Goal: Task Accomplishment & Management: Use online tool/utility

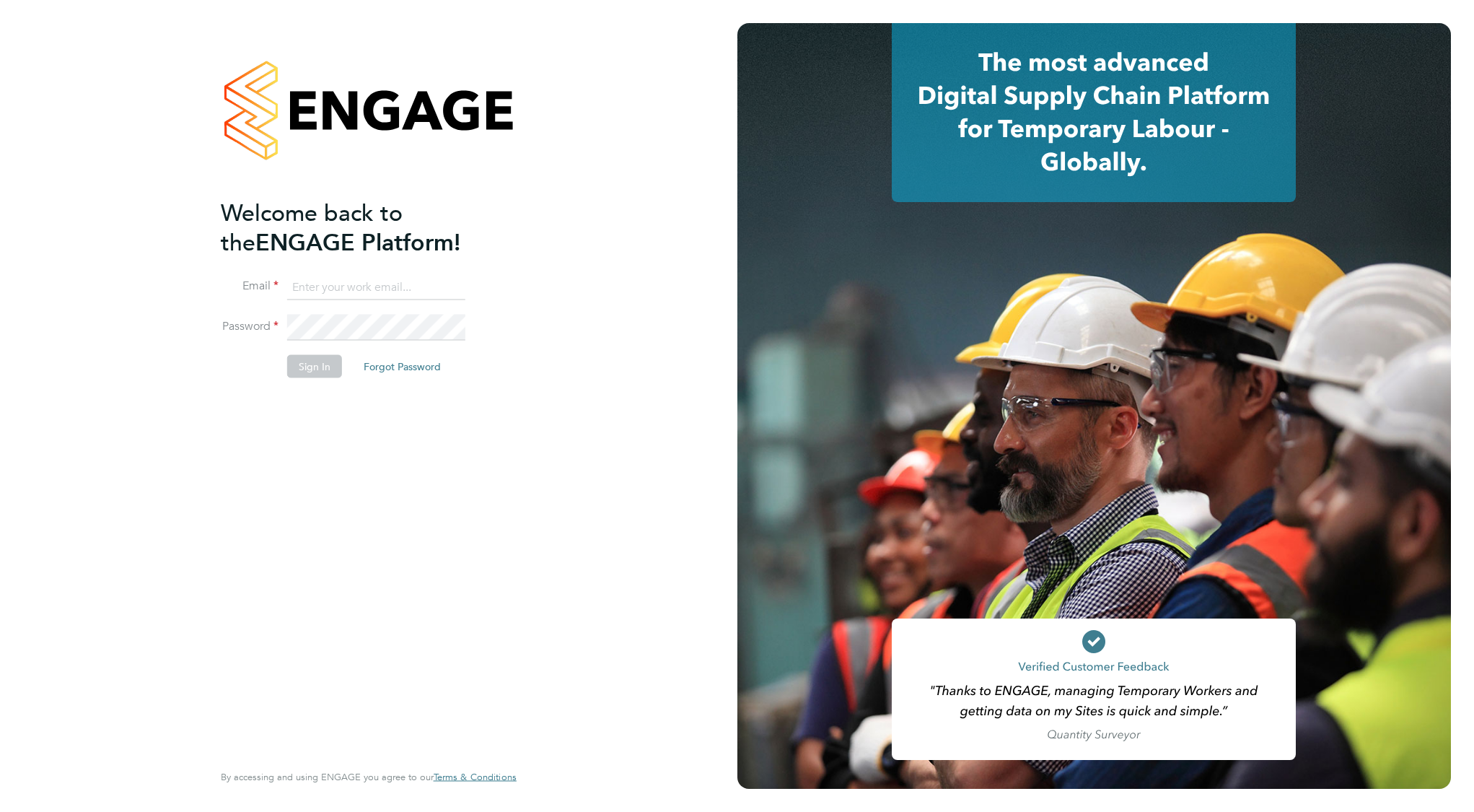
type input "[EMAIL_ADDRESS][DOMAIN_NAME]"
click at [319, 368] on button "Sign In" at bounding box center [314, 366] width 54 height 23
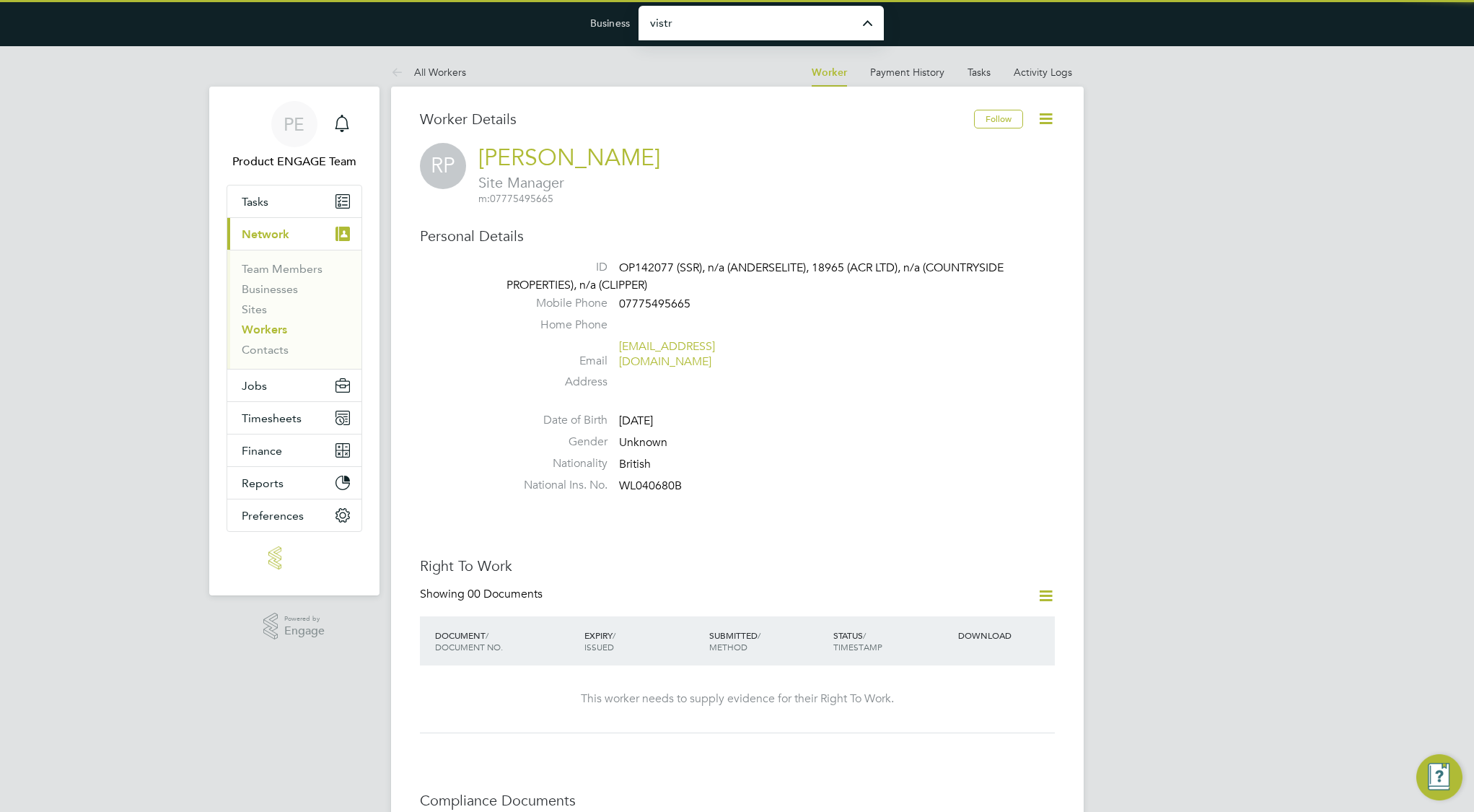
type input "Vistry Group Plc"
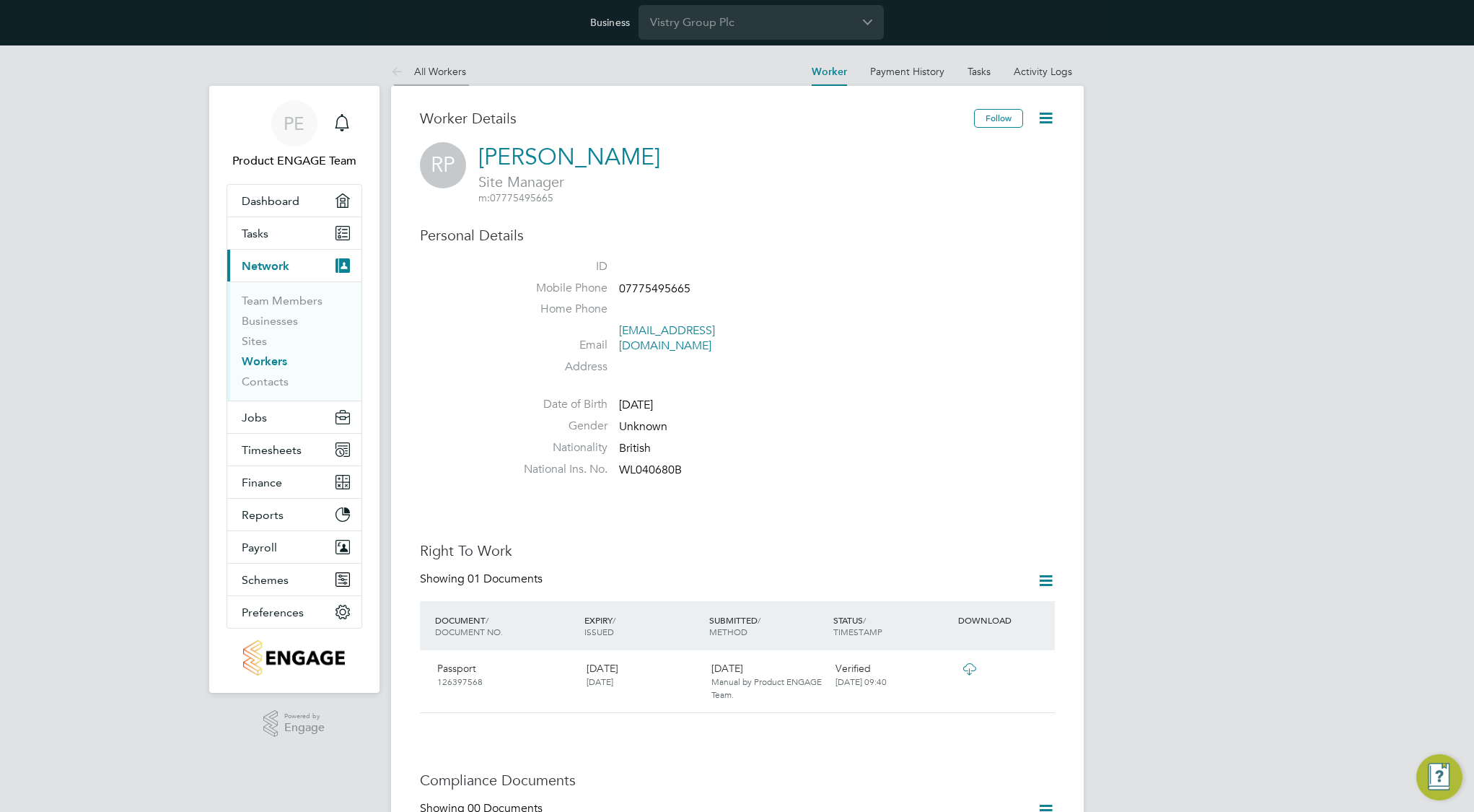
scroll to position [2, 0]
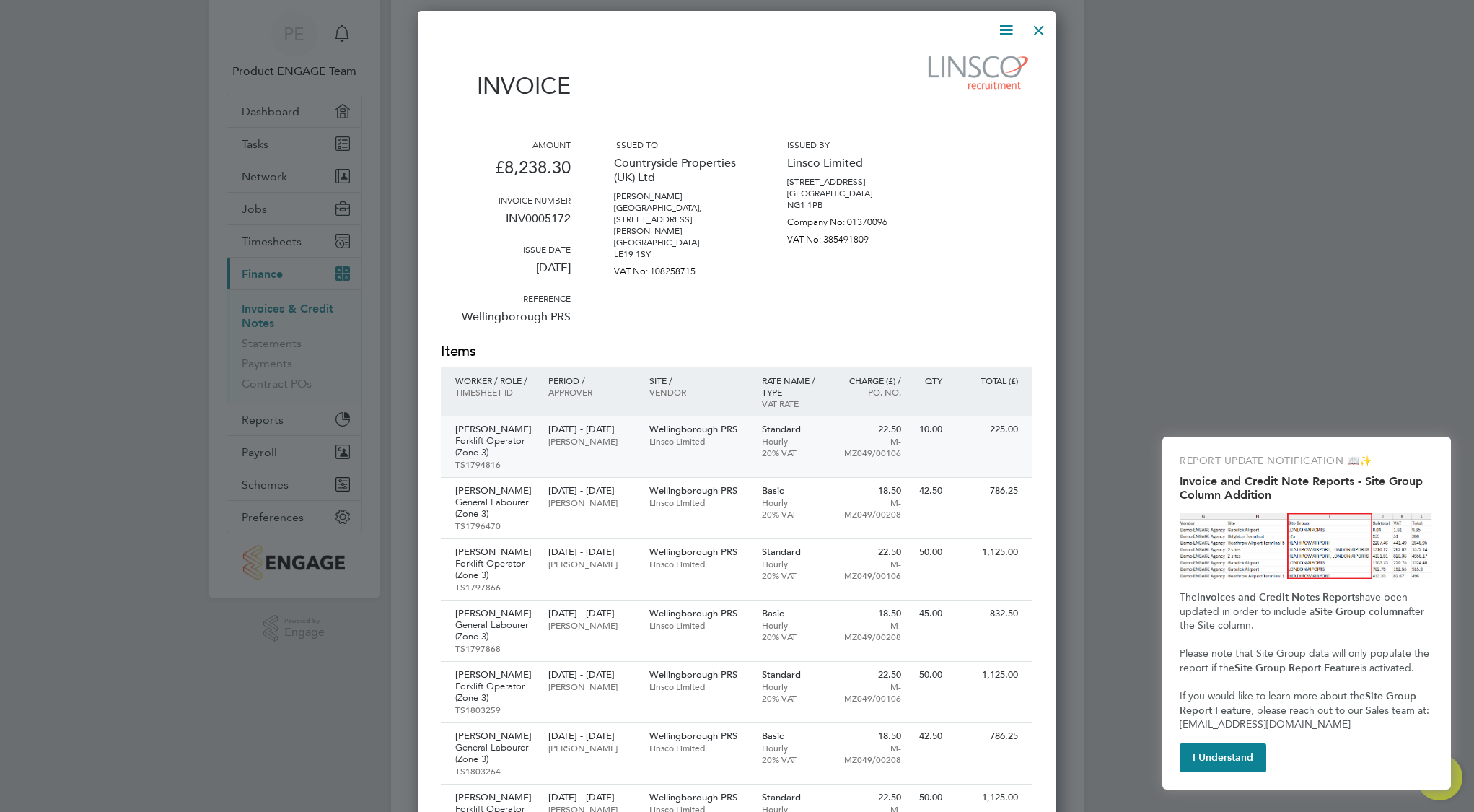
scroll to position [88, 0]
click at [1013, 32] on icon at bounding box center [1006, 32] width 18 height 18
click at [970, 67] on li "Download Invoice" at bounding box center [962, 66] width 100 height 20
drag, startPoint x: 505, startPoint y: 459, endPoint x: 503, endPoint y: 451, distance: 8.2
click at [503, 451] on div "Alex Ipati Forklift Operator (Zone 3) TS1794816" at bounding box center [491, 448] width 101 height 60
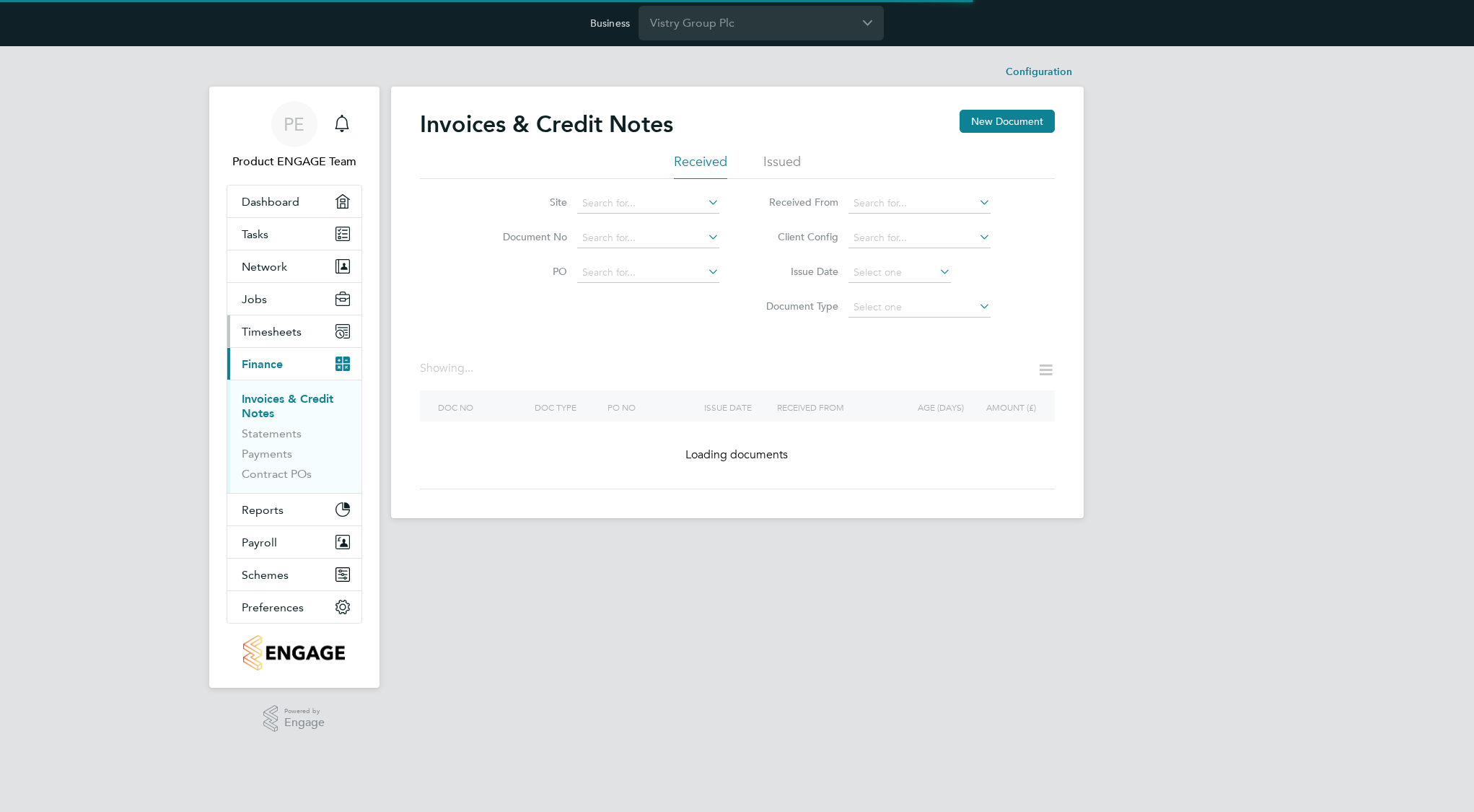
click at [281, 328] on span "Timesheets" at bounding box center [272, 331] width 60 height 14
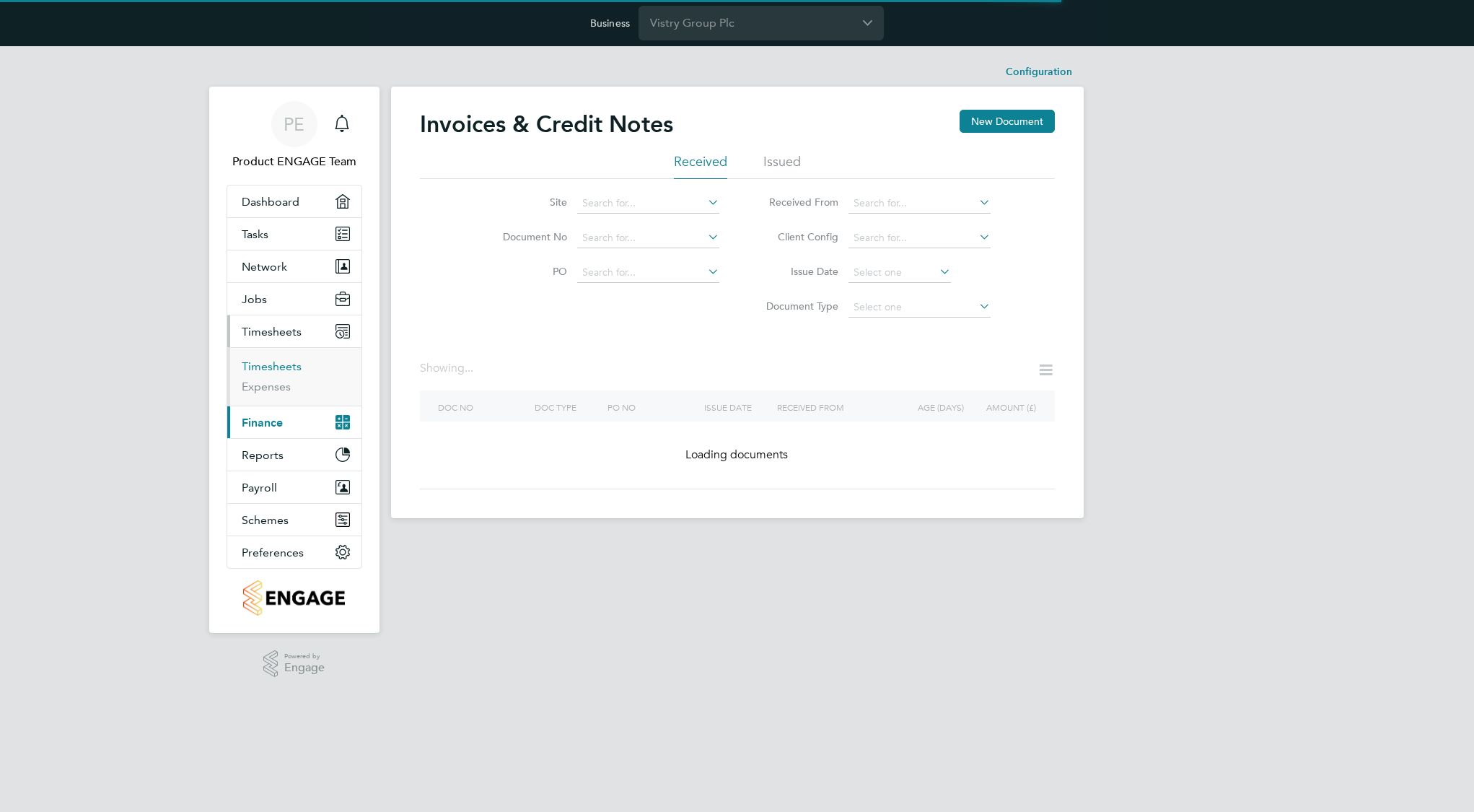
click at [271, 364] on link "Timesheets" at bounding box center [272, 366] width 60 height 14
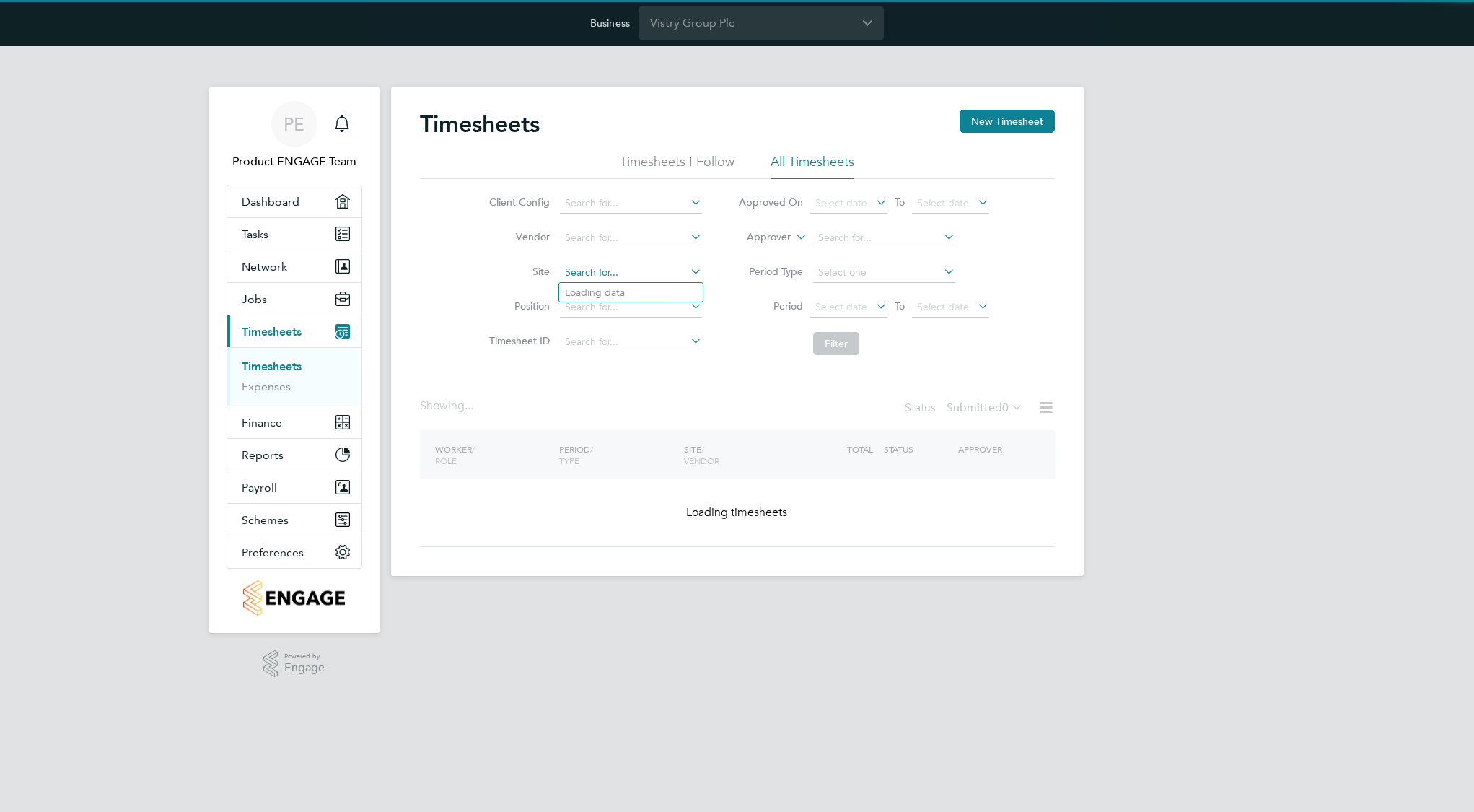
click at [589, 274] on input at bounding box center [631, 272] width 142 height 20
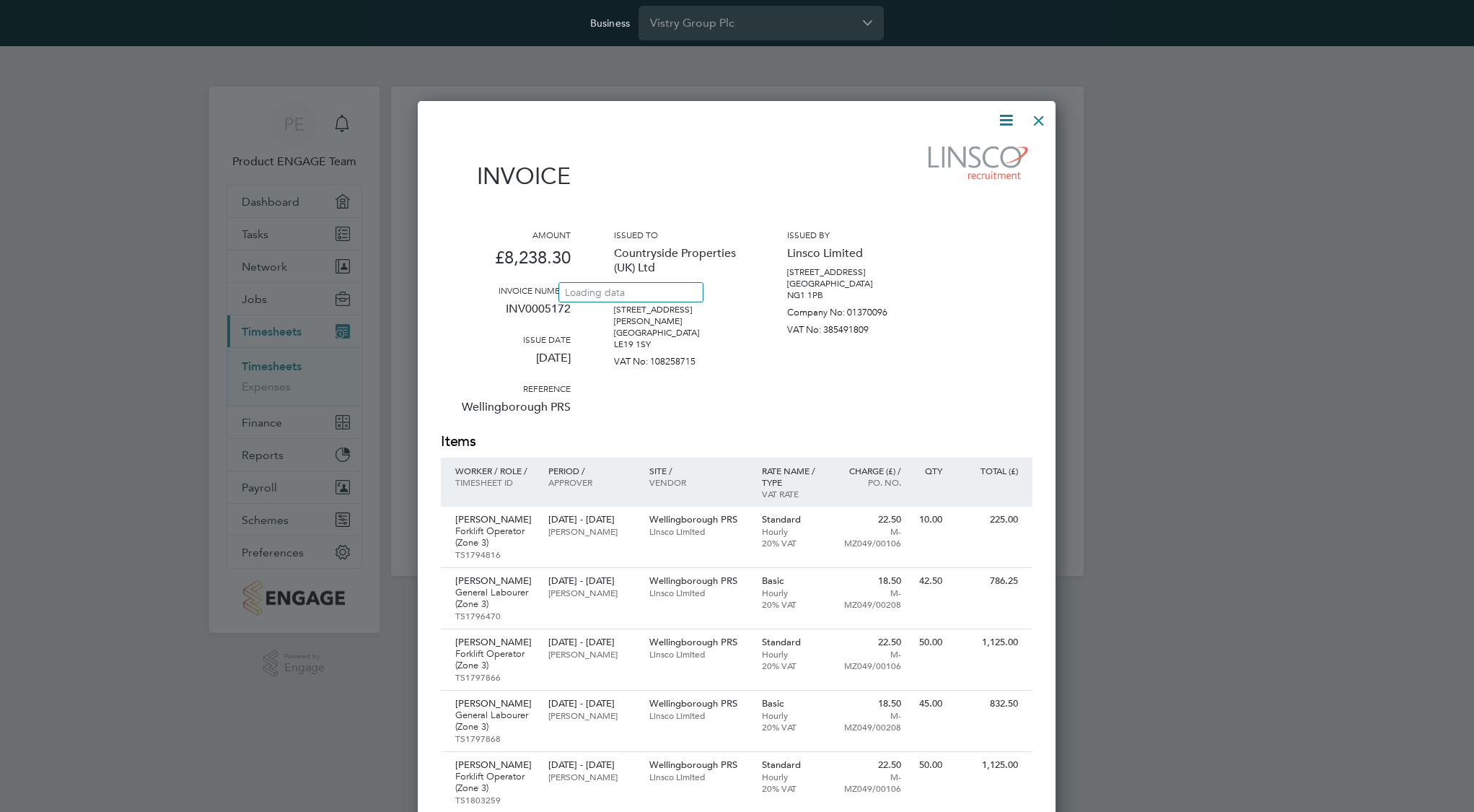
scroll to position [1175, 639]
type input "wel"
click at [1037, 119] on div at bounding box center [1038, 116] width 26 height 26
click at [1042, 114] on div at bounding box center [1038, 116] width 26 height 26
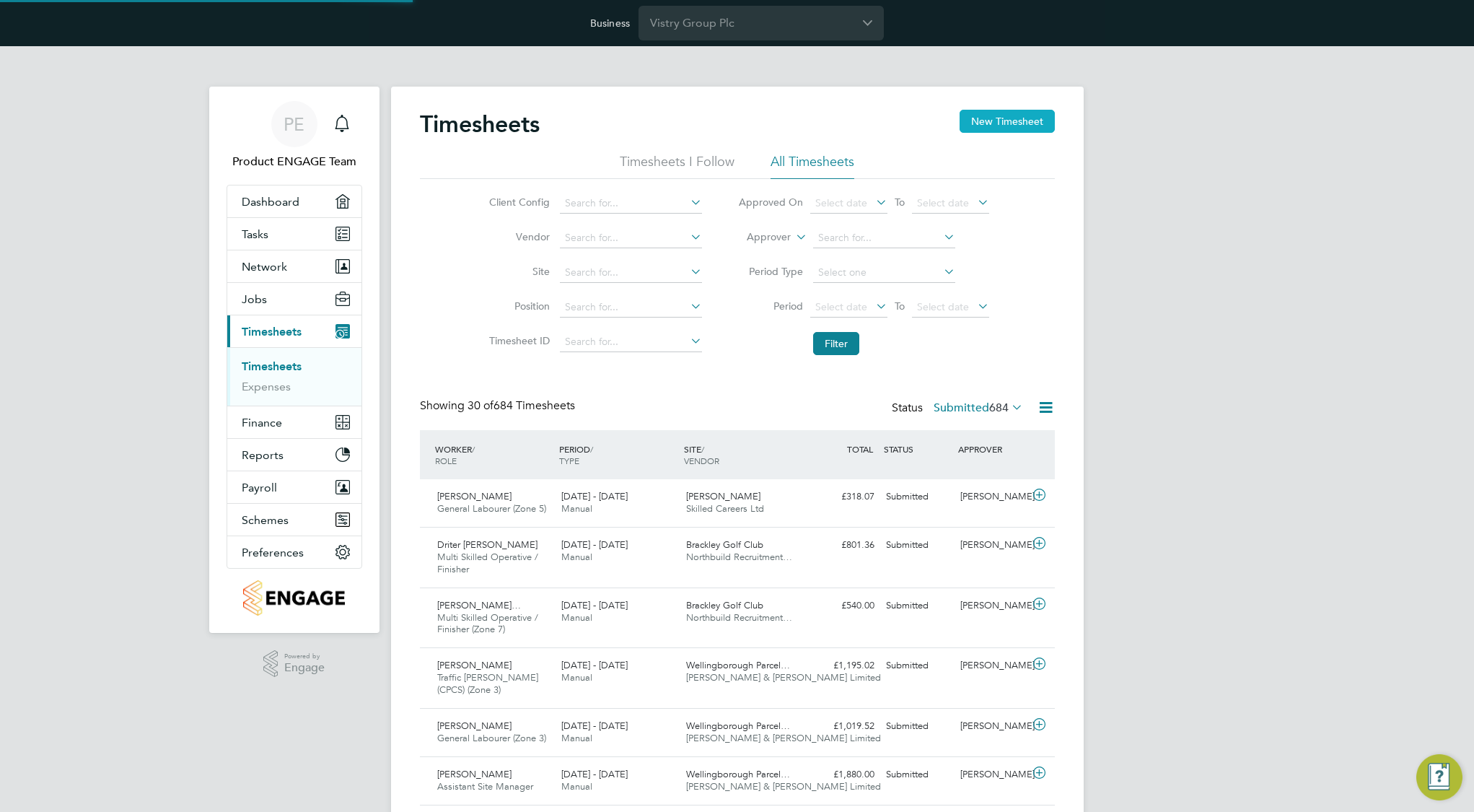
scroll to position [0, 0]
click at [595, 306] on input at bounding box center [631, 307] width 142 height 20
click at [607, 271] on input at bounding box center [631, 272] width 142 height 20
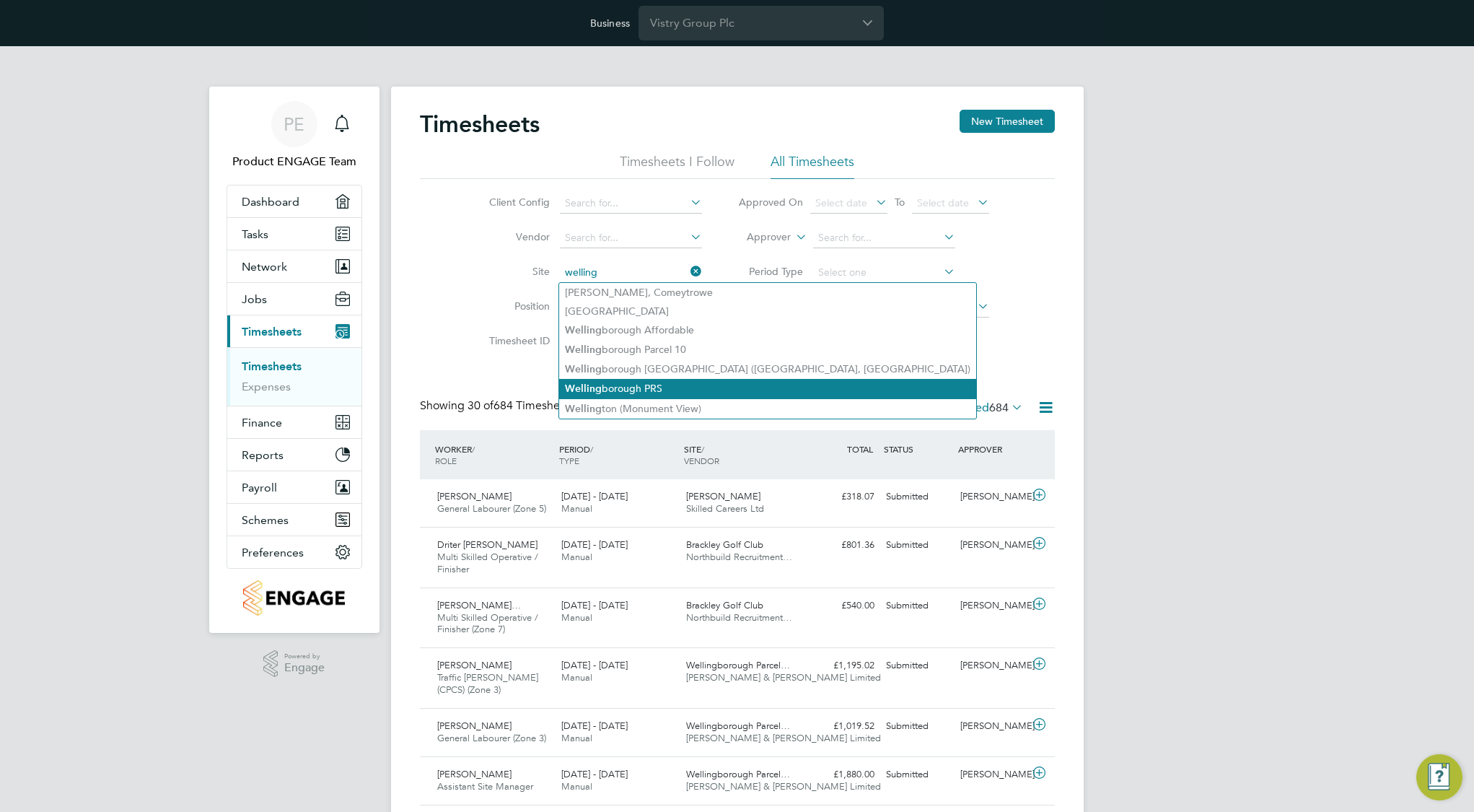
click at [591, 387] on b "Welling" at bounding box center [583, 388] width 37 height 12
type input "Wellingborough PRS"
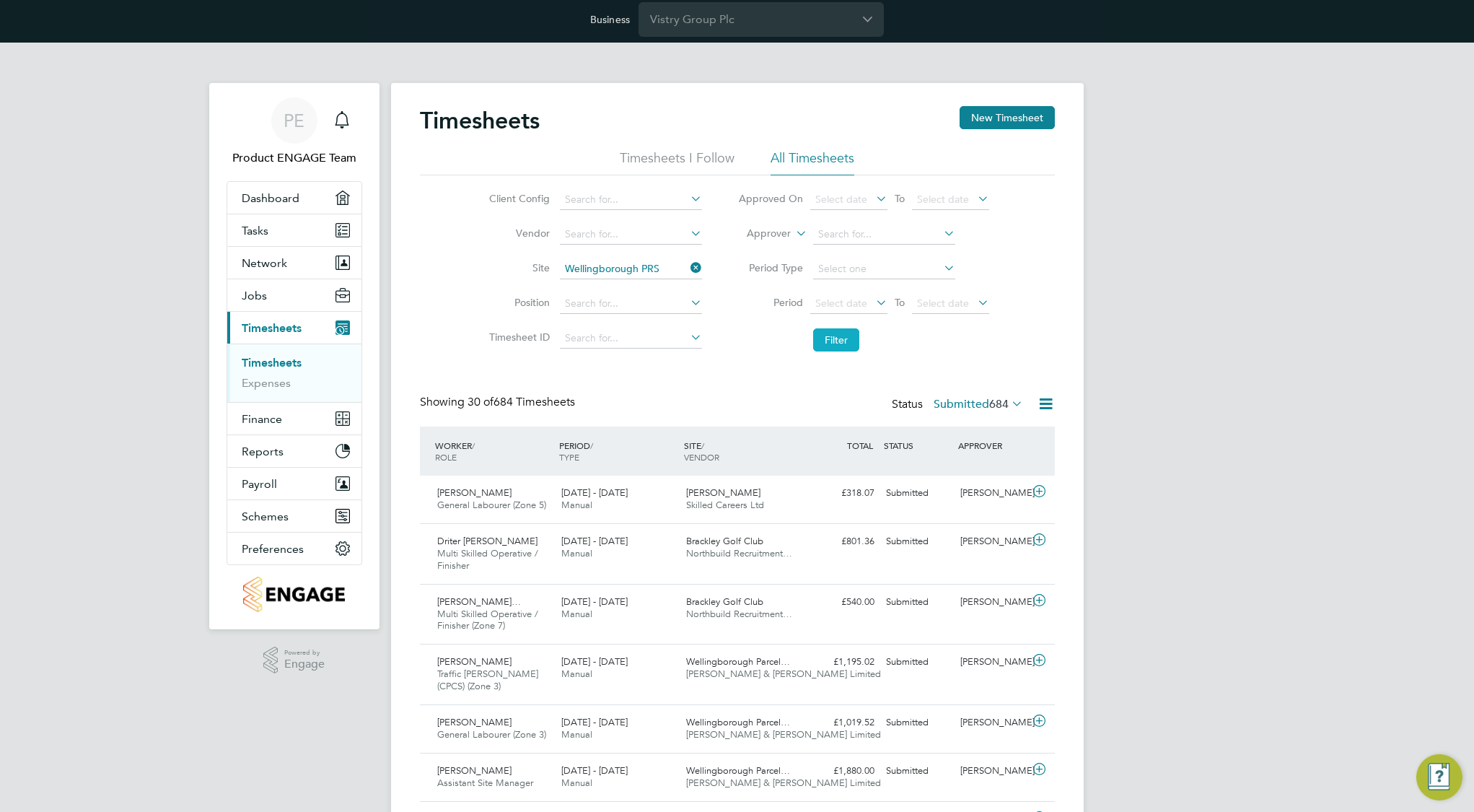
drag, startPoint x: 845, startPoint y: 336, endPoint x: 819, endPoint y: 343, distance: 26.9
click at [845, 336] on button "Filter" at bounding box center [836, 340] width 46 height 23
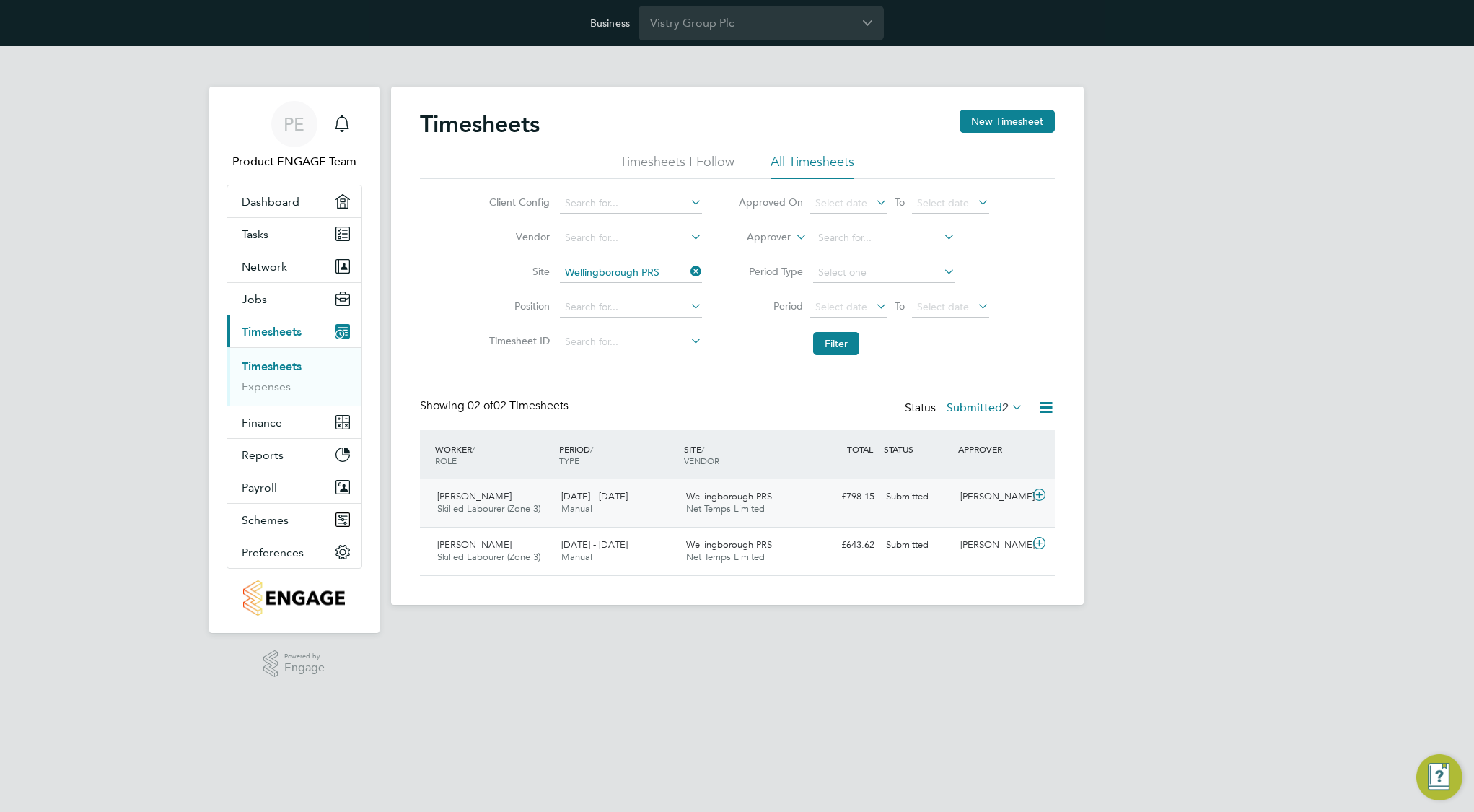
click at [693, 496] on span "Wellingborough PRS" at bounding box center [730, 496] width 86 height 12
click at [1040, 493] on icon at bounding box center [1040, 495] width 18 height 12
click at [1038, 543] on icon at bounding box center [1040, 543] width 18 height 12
click at [1039, 543] on icon at bounding box center [1040, 543] width 18 height 12
click at [1038, 543] on icon at bounding box center [1040, 543] width 18 height 12
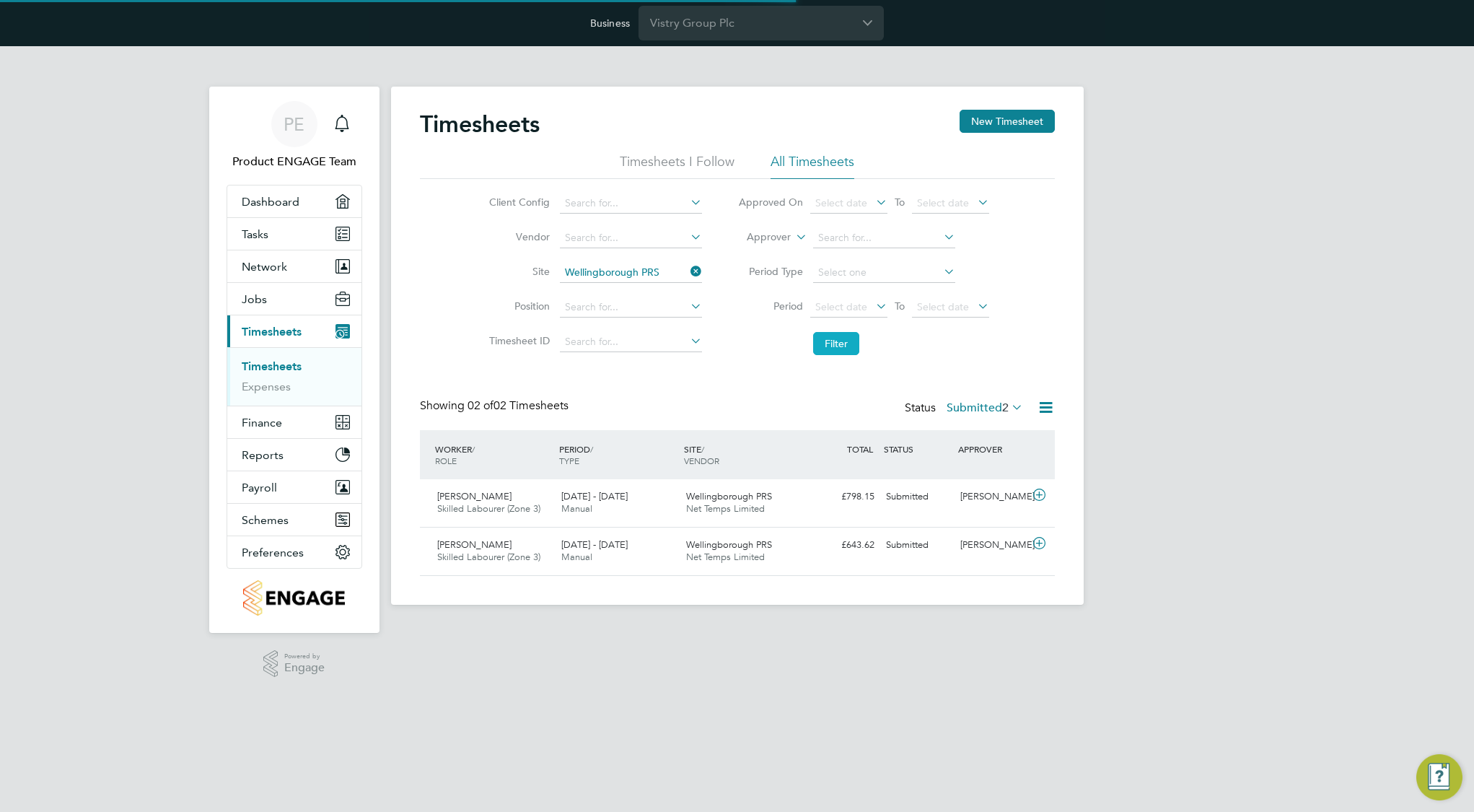
click at [837, 351] on button "Filter" at bounding box center [836, 343] width 46 height 23
click at [747, 492] on span "Wellingborough PRS" at bounding box center [730, 496] width 86 height 12
click at [744, 494] on span "Wellingborough PRS" at bounding box center [730, 496] width 86 height 12
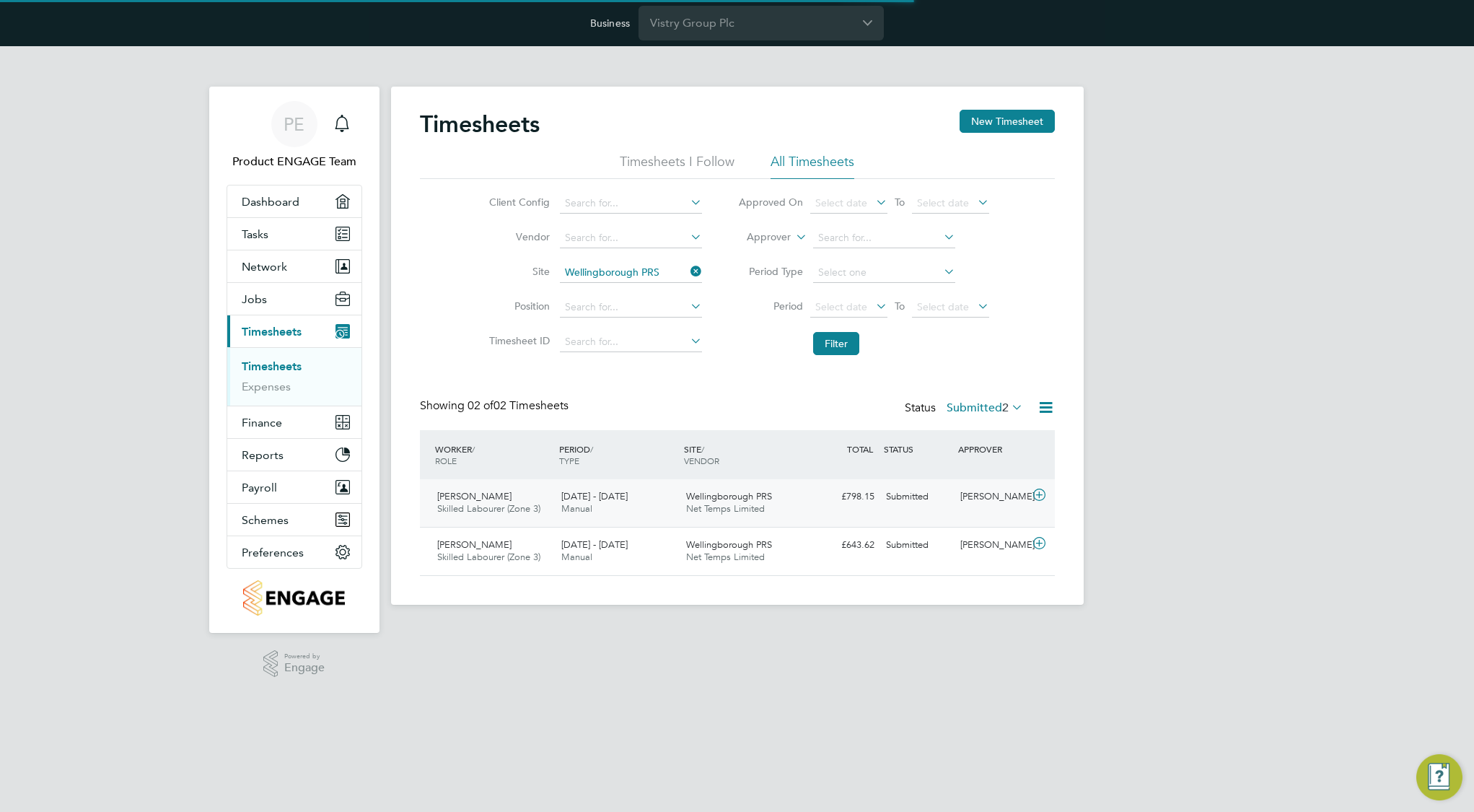
click at [969, 503] on div "[PERSON_NAME]" at bounding box center [992, 497] width 75 height 24
click at [968, 503] on div "[PERSON_NAME]" at bounding box center [992, 497] width 75 height 24
drag, startPoint x: 968, startPoint y: 503, endPoint x: 980, endPoint y: 505, distance: 12.2
click at [971, 503] on div "[PERSON_NAME]" at bounding box center [992, 497] width 75 height 24
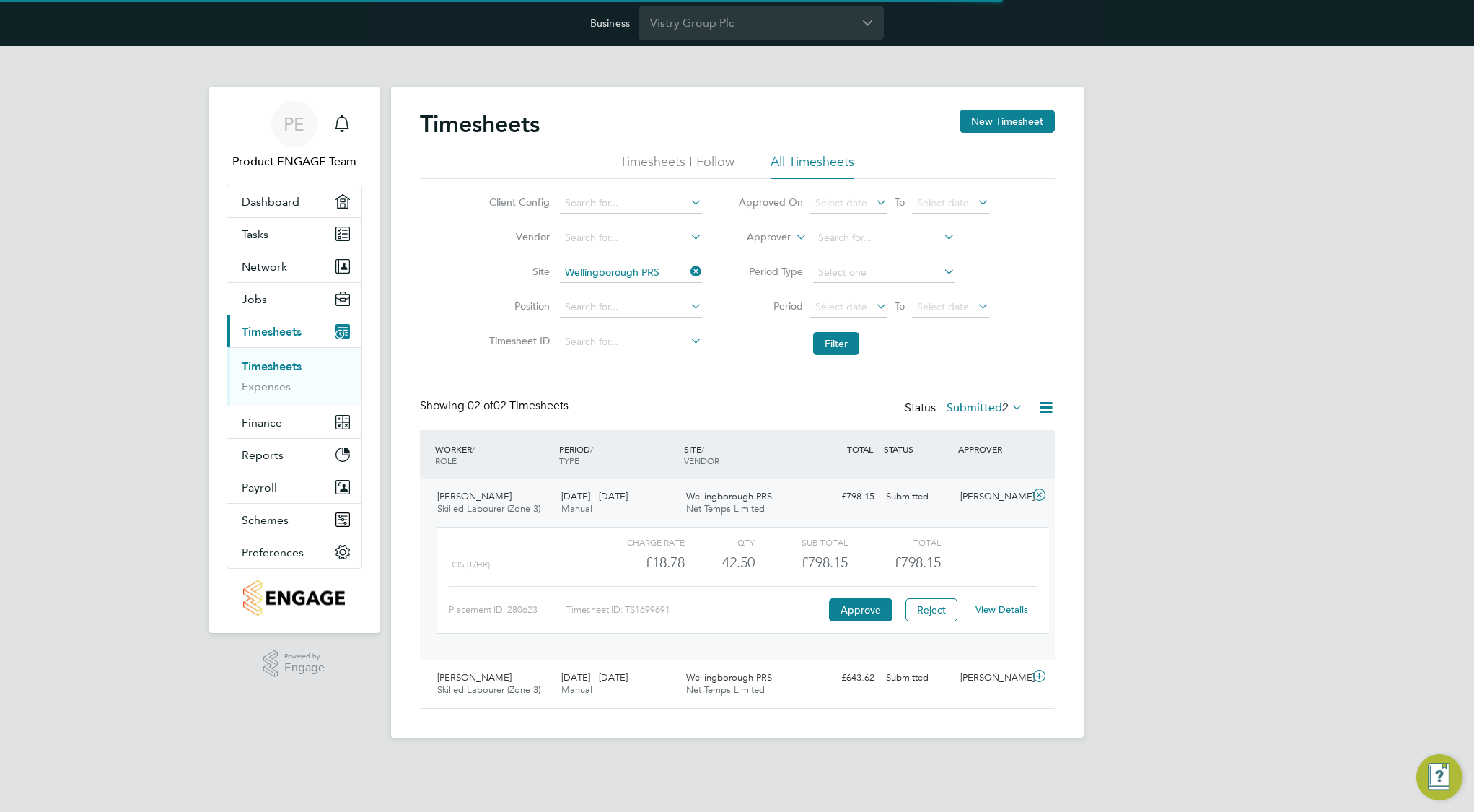
click at [1009, 404] on icon at bounding box center [1009, 407] width 0 height 20
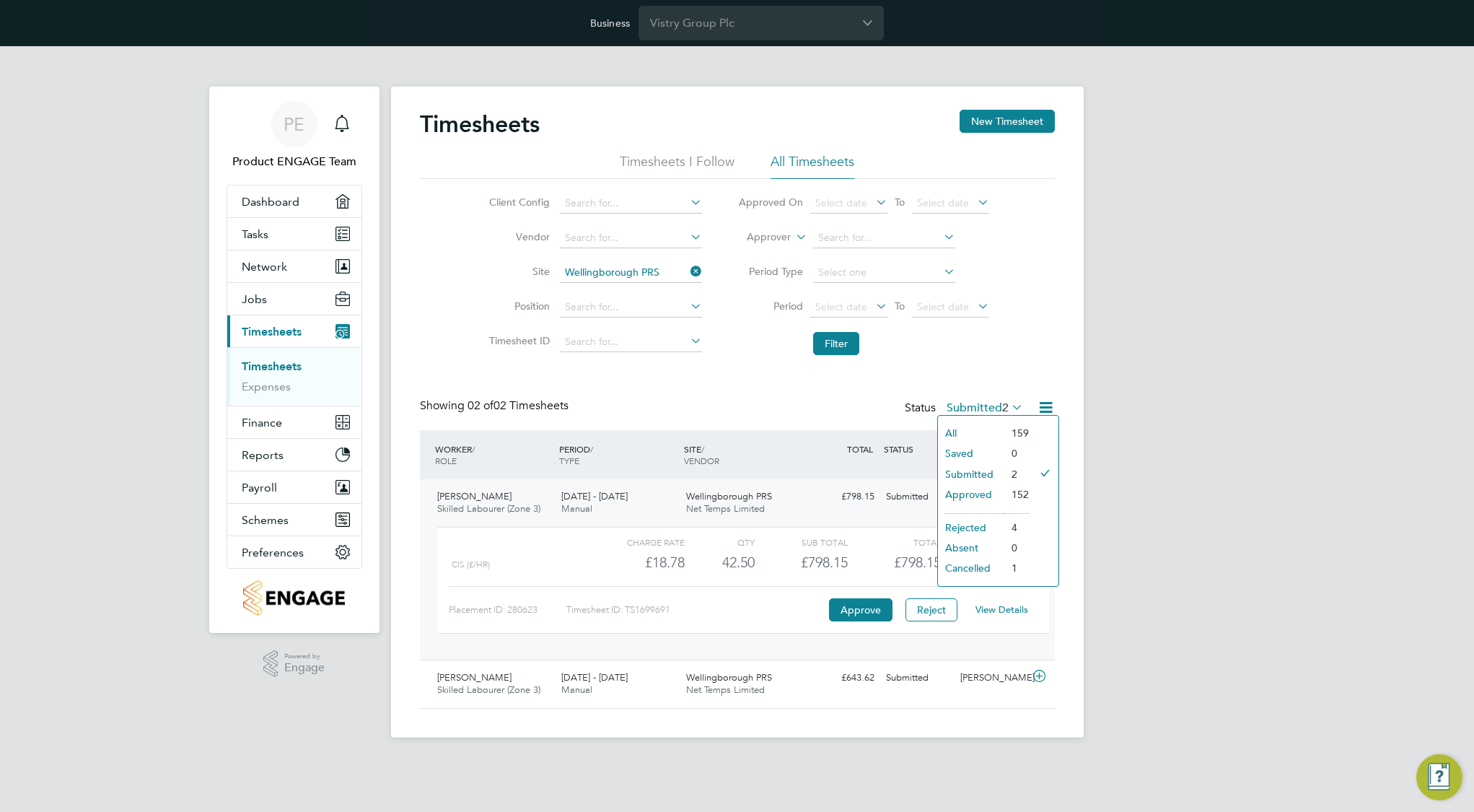
click at [1013, 430] on li "159" at bounding box center [1017, 432] width 25 height 20
click at [1009, 399] on icon at bounding box center [1009, 407] width 0 height 20
click at [975, 427] on li "All" at bounding box center [971, 432] width 66 height 20
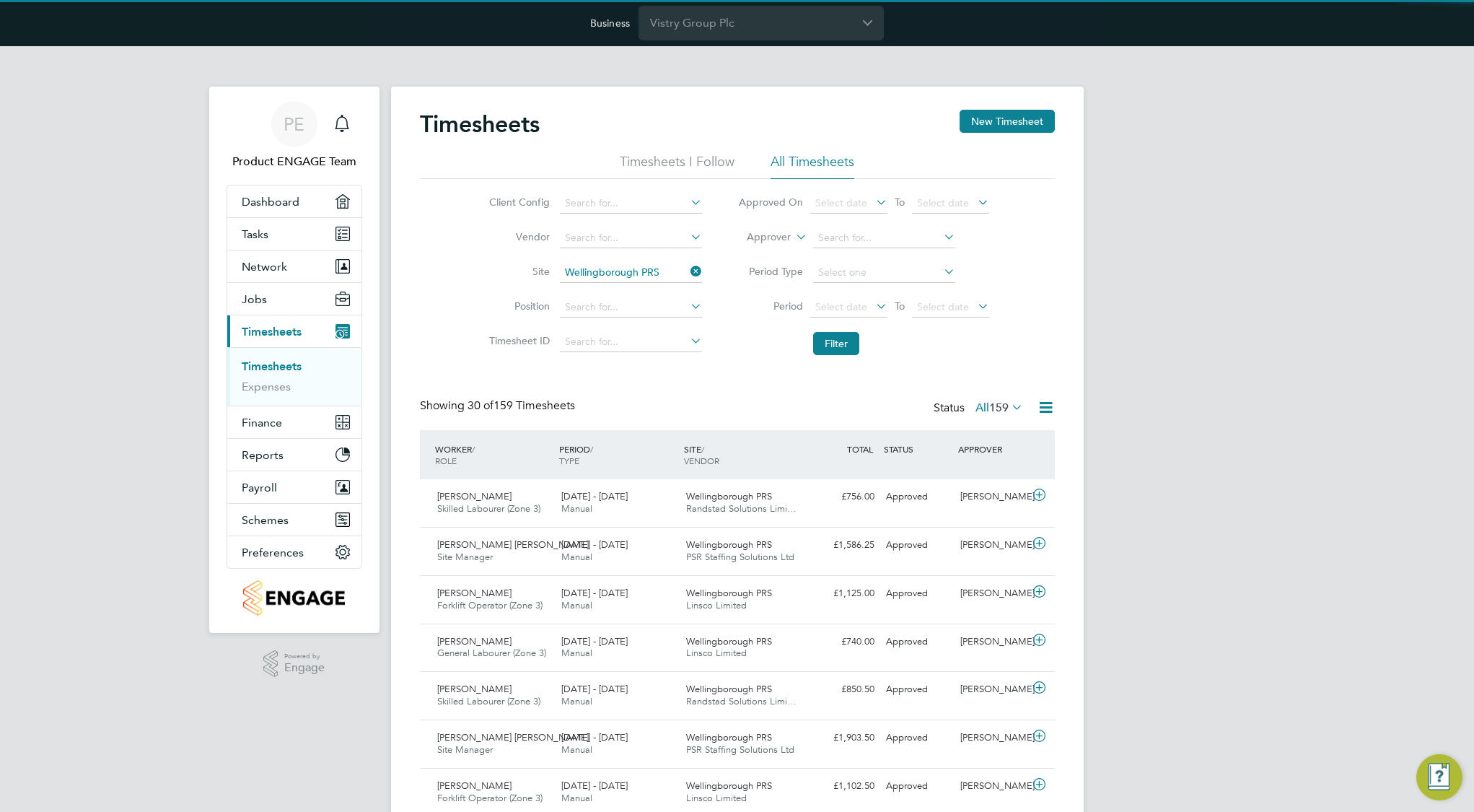
scroll to position [37, 125]
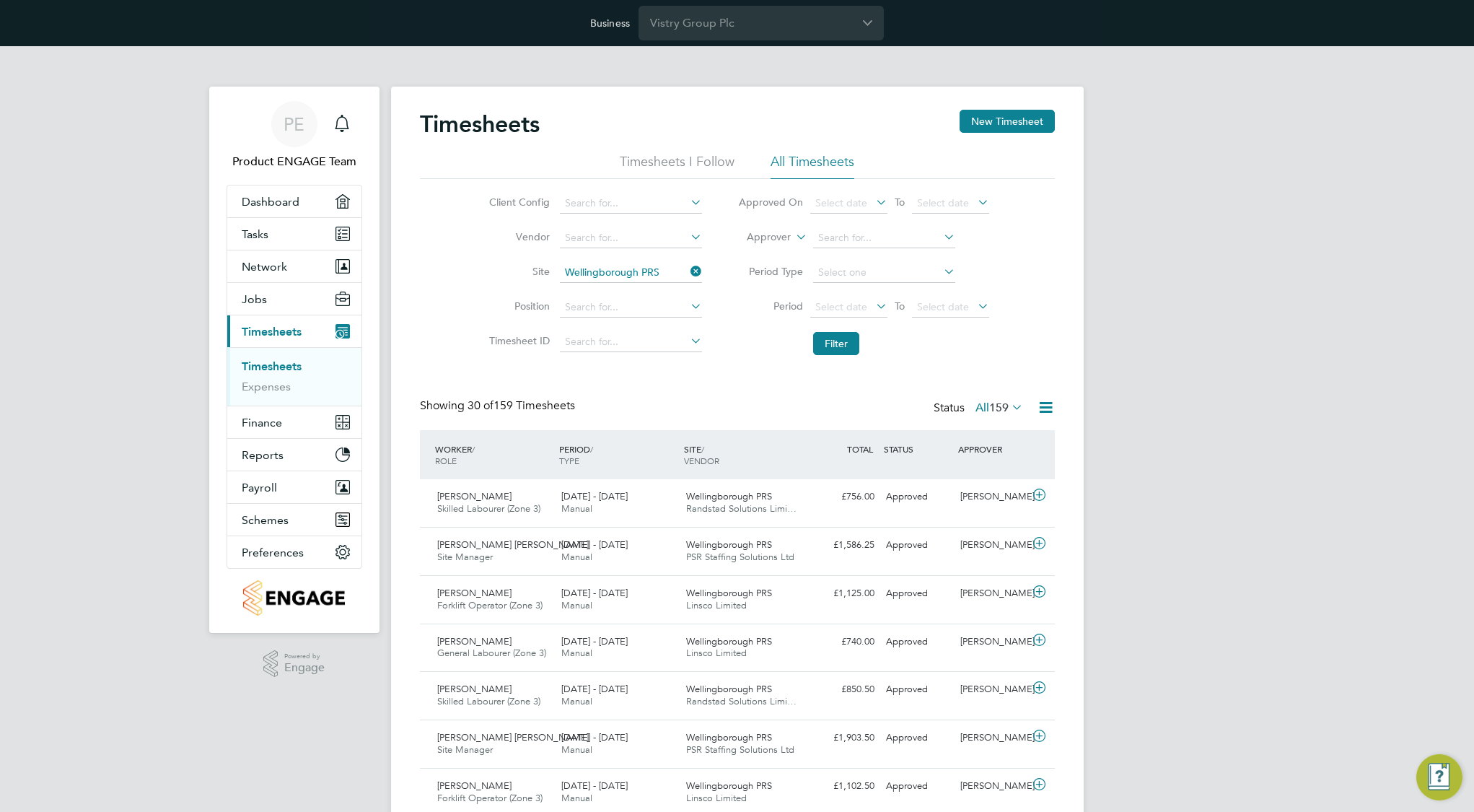
click at [793, 234] on icon at bounding box center [793, 234] width 0 height 13
click at [768, 251] on li "Worker" at bounding box center [756, 253] width 72 height 19
click at [859, 234] on input at bounding box center [884, 238] width 142 height 20
click at [860, 250] on li "Alex Ipa ti" at bounding box center [885, 257] width 144 height 20
type input "[PERSON_NAME]"
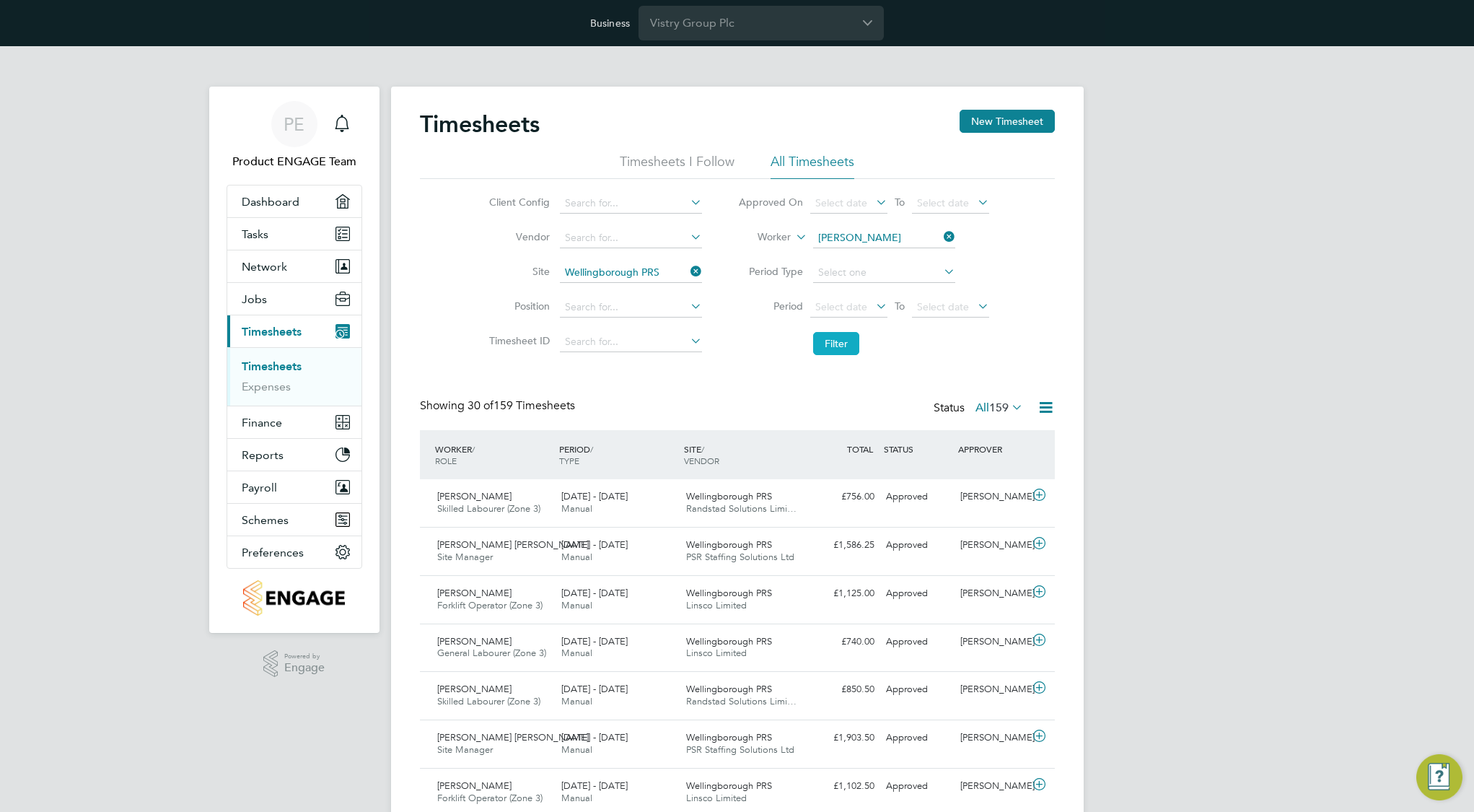
click at [835, 340] on button "Filter" at bounding box center [836, 343] width 46 height 23
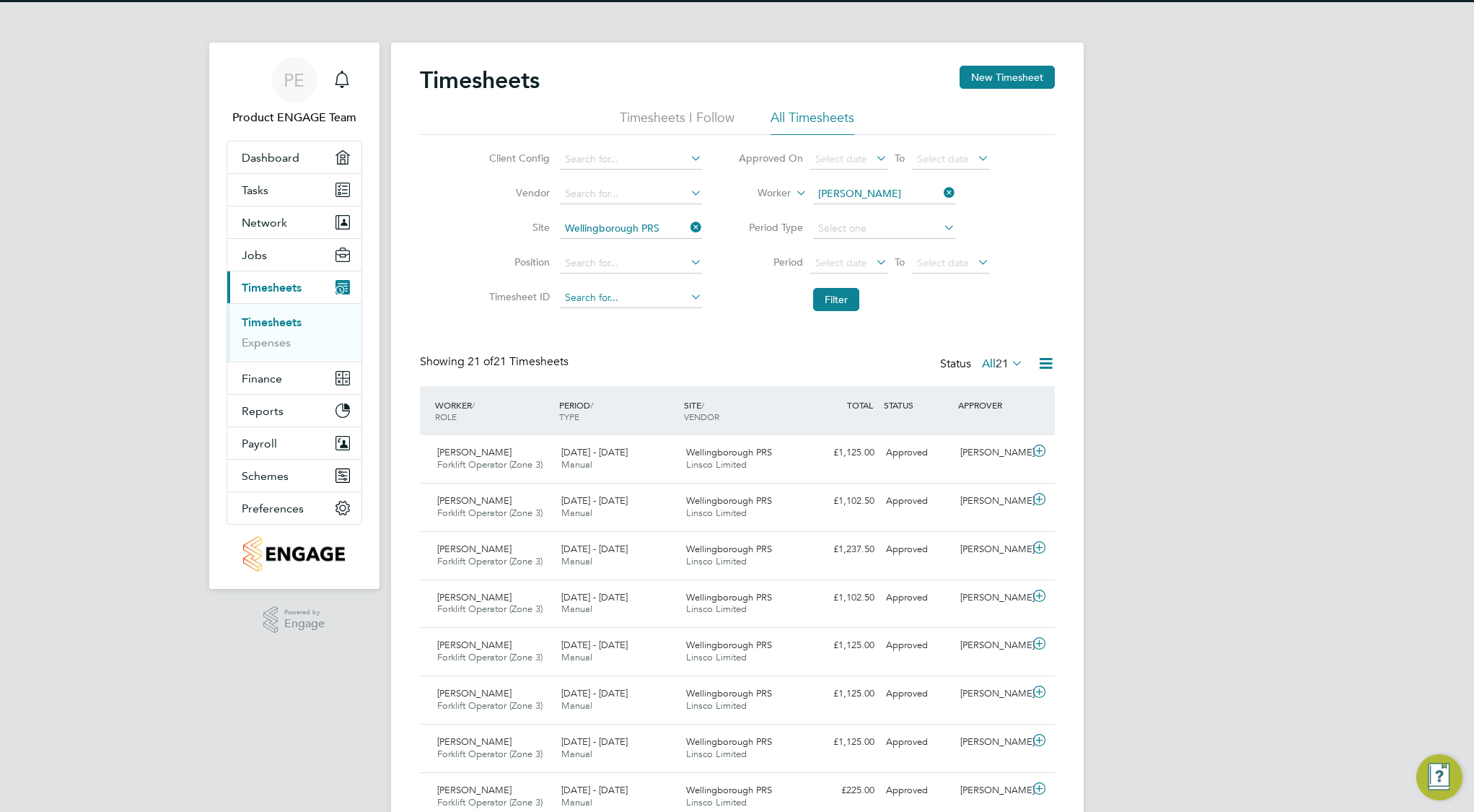
click at [587, 297] on input at bounding box center [631, 298] width 142 height 20
type input "TS0017966"
click at [629, 298] on input at bounding box center [631, 298] width 142 height 20
type input "1794"
type input "TS1794816"
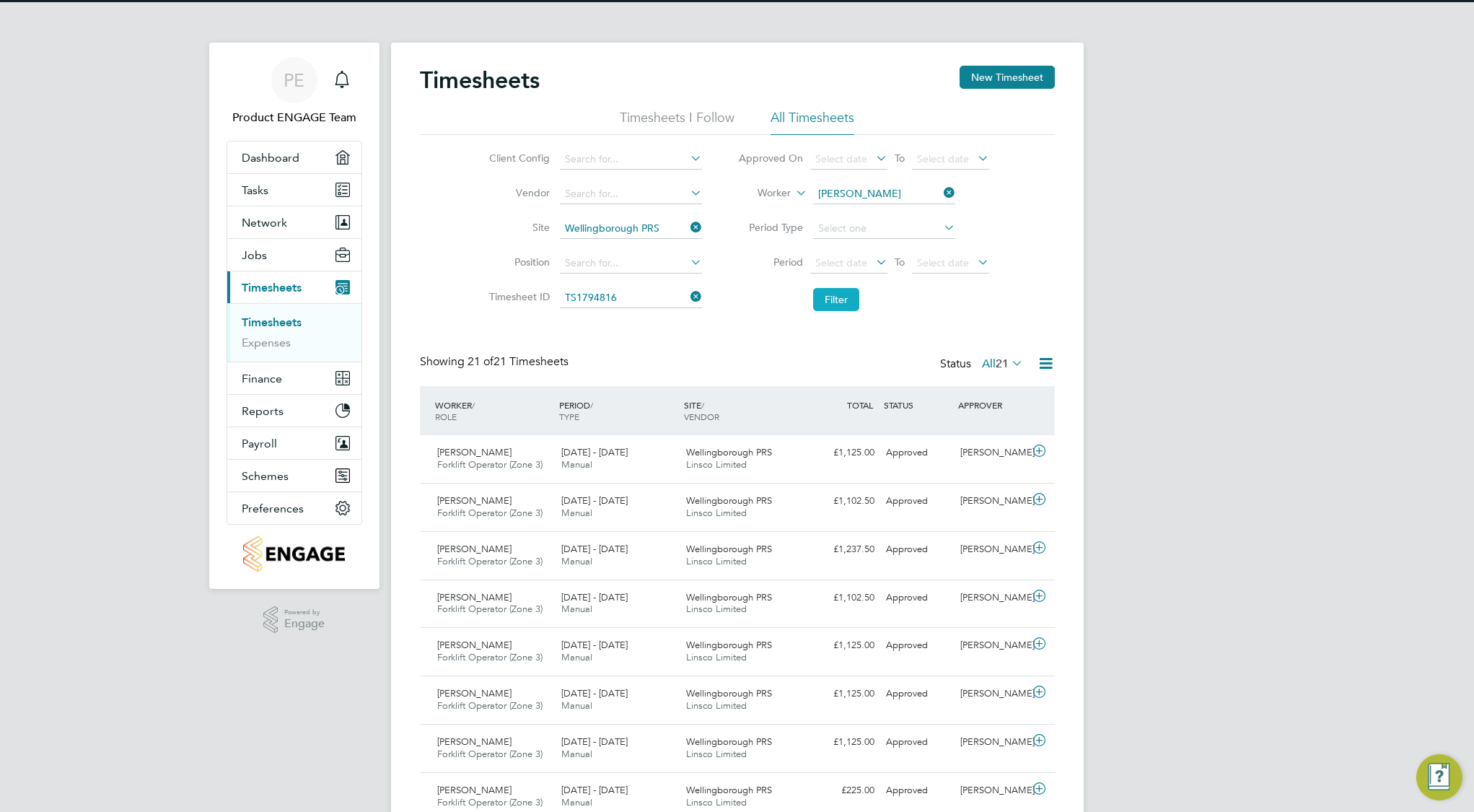
click at [830, 295] on button "Filter" at bounding box center [836, 300] width 46 height 23
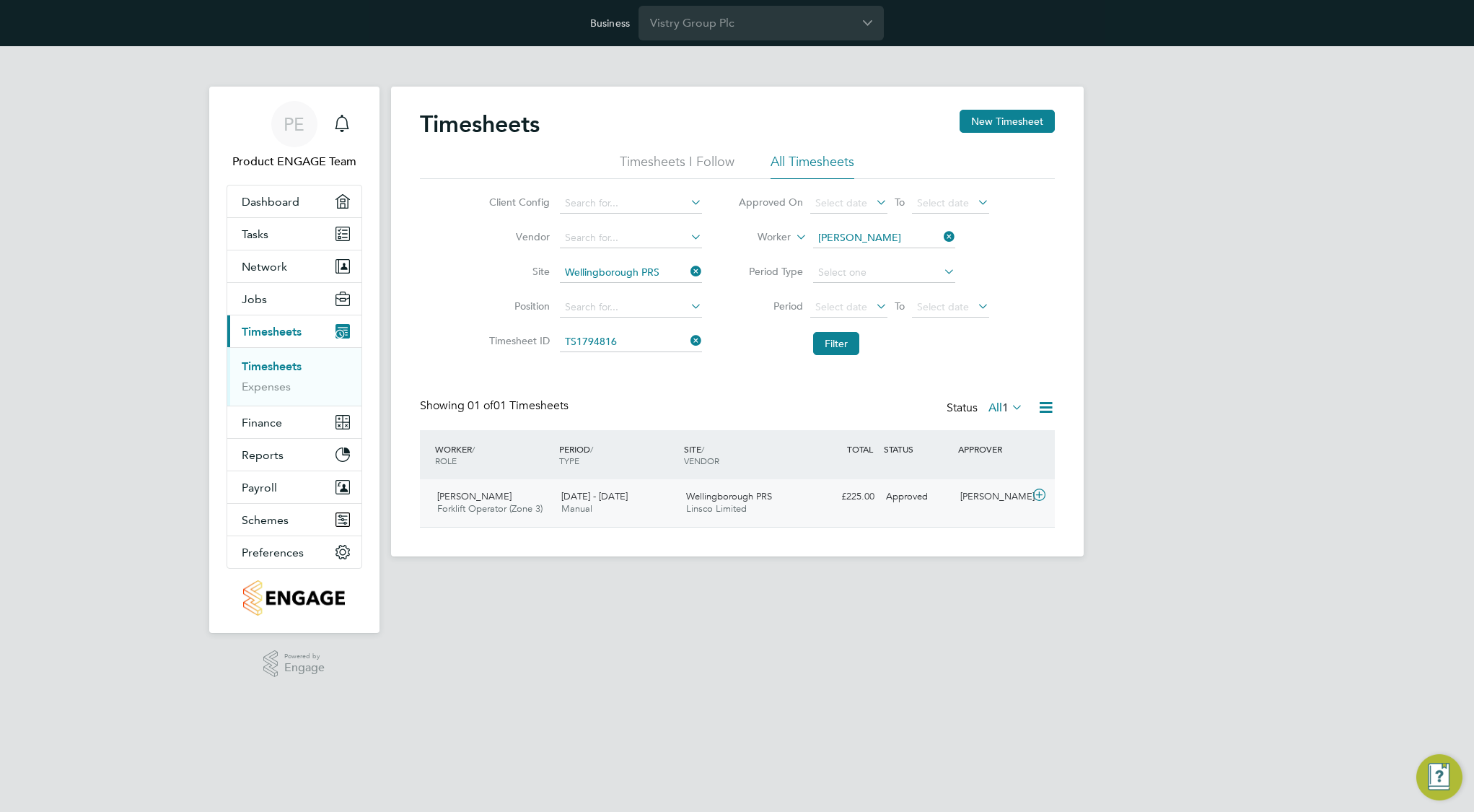
click at [807, 507] on div "£225.00 Approved" at bounding box center [843, 497] width 75 height 24
click at [1040, 496] on icon at bounding box center [1040, 495] width 18 height 12
click at [996, 498] on div "[PERSON_NAME]" at bounding box center [992, 497] width 75 height 24
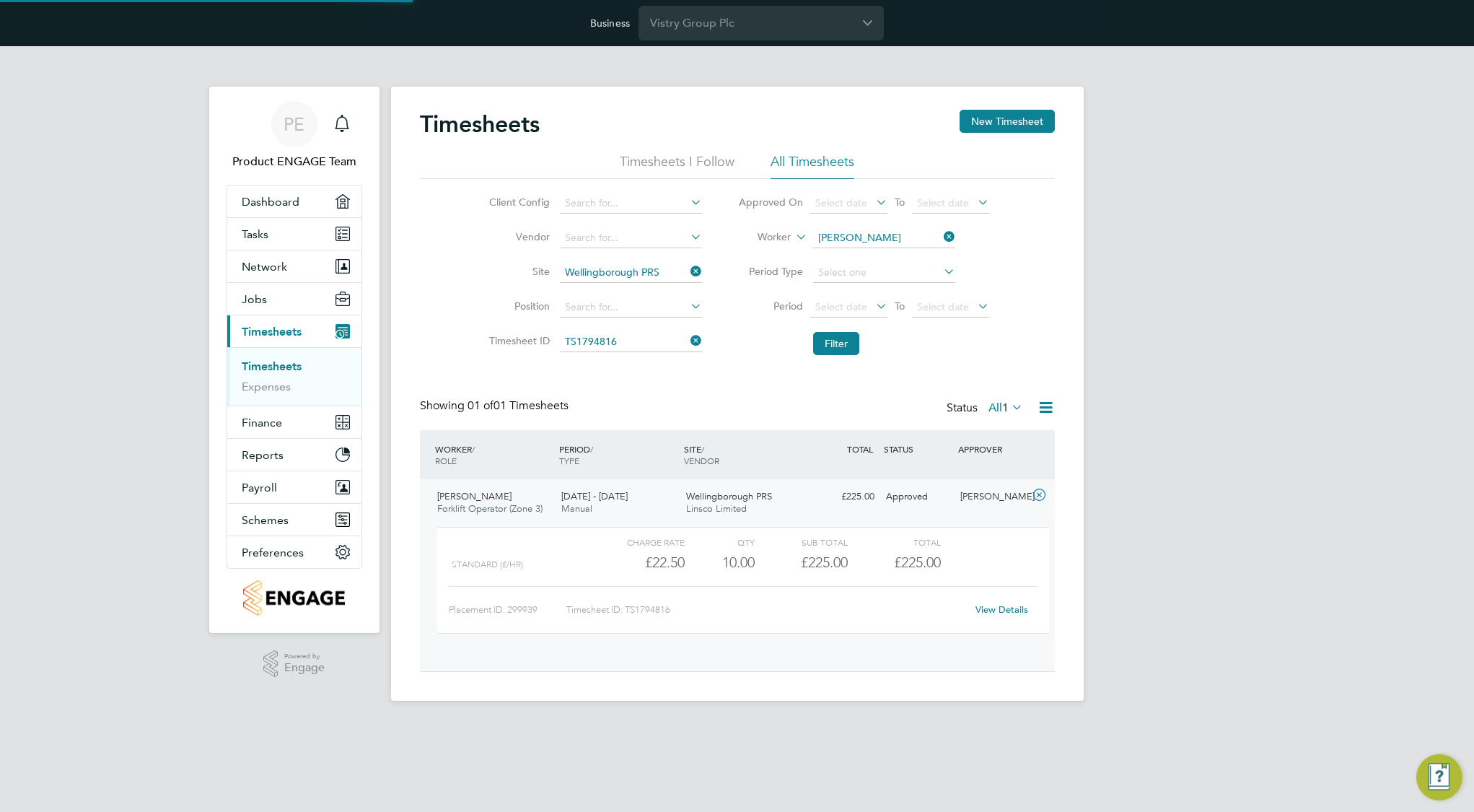
scroll to position [25, 141]
click at [1003, 607] on link "View Details" at bounding box center [1002, 609] width 53 height 12
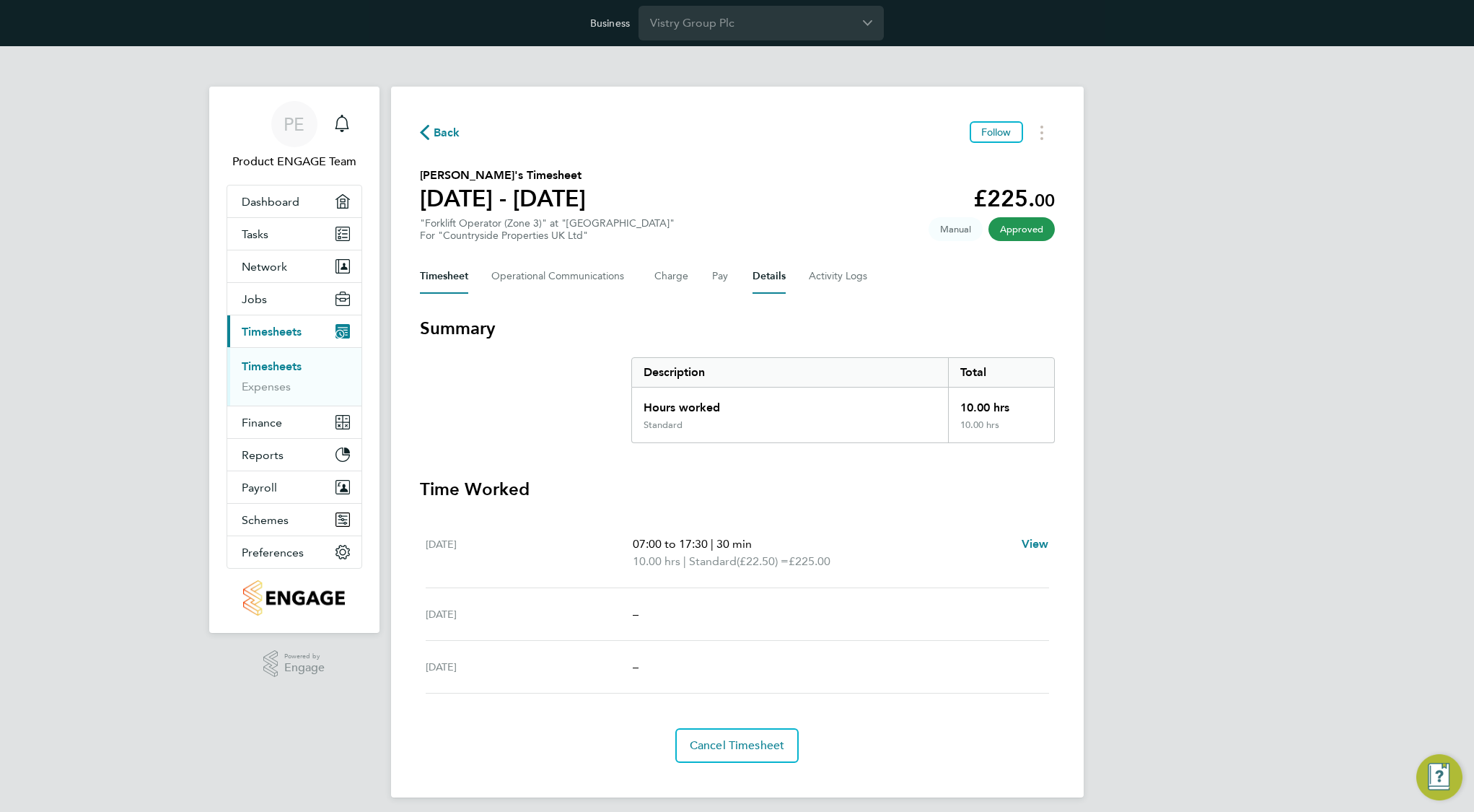
click at [766, 276] on button "Details" at bounding box center [769, 276] width 33 height 35
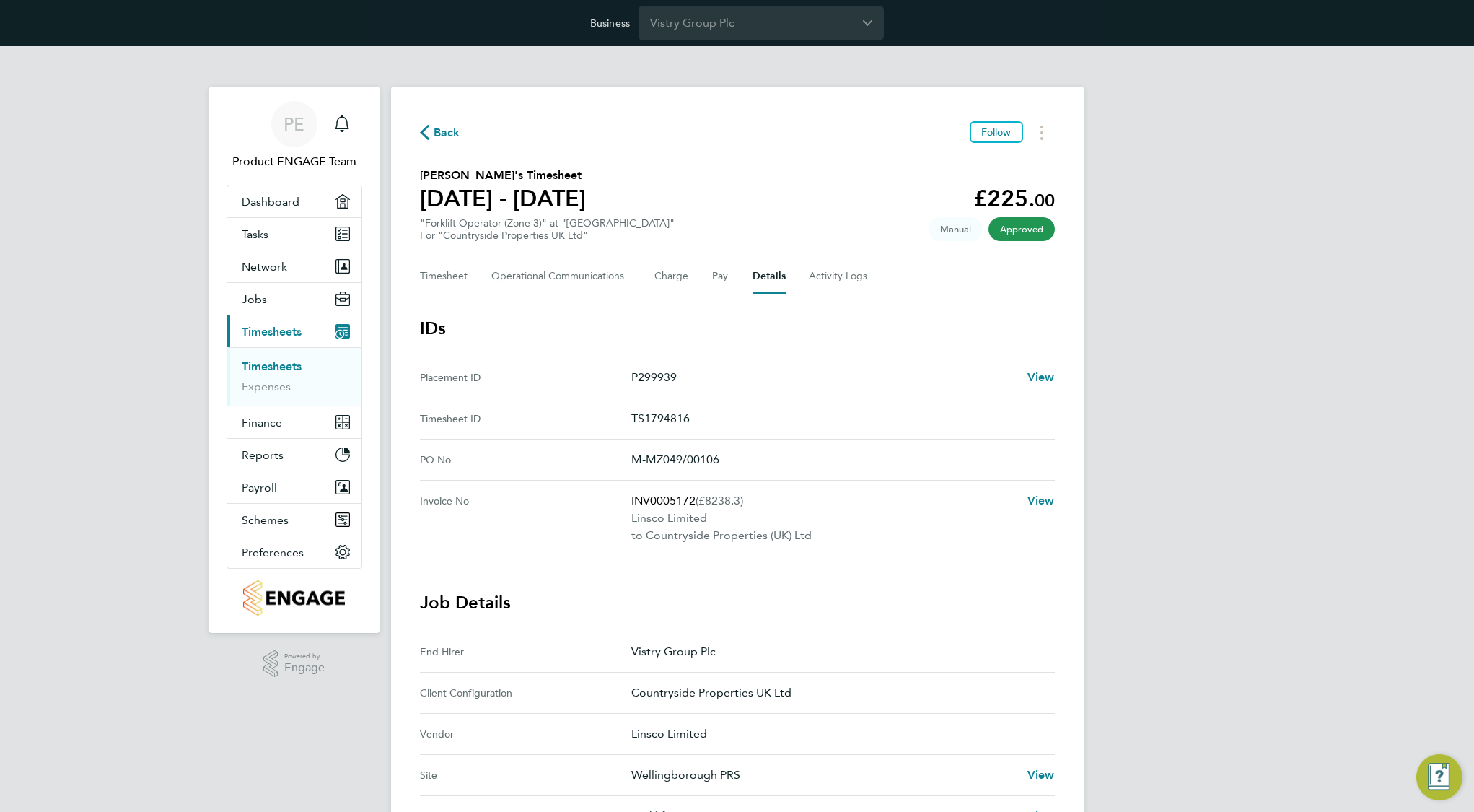
scroll to position [1, 0]
click at [1042, 376] on span "View" at bounding box center [1041, 376] width 27 height 14
